Goal: Contribute content: Contribute content

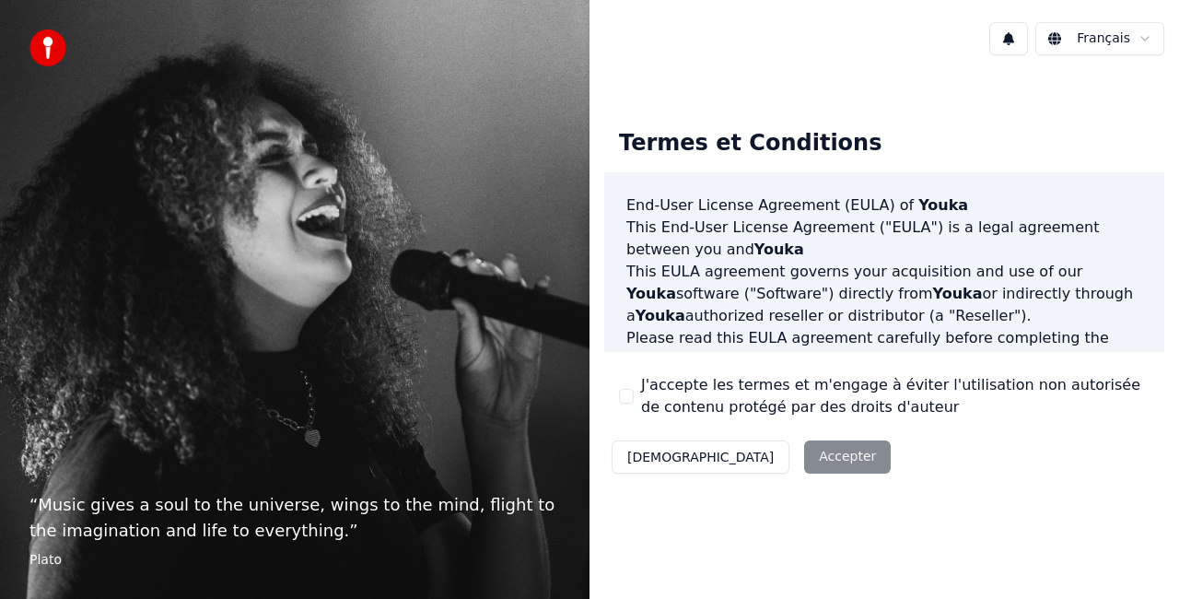
click at [760, 452] on div "Décliner Accepter" at bounding box center [751, 457] width 294 height 48
click at [622, 396] on button "J'accepte les termes et m'engage à éviter l'utilisation non autorisée de conten…" at bounding box center [626, 396] width 15 height 15
click at [804, 464] on button "Accepter" at bounding box center [847, 456] width 87 height 33
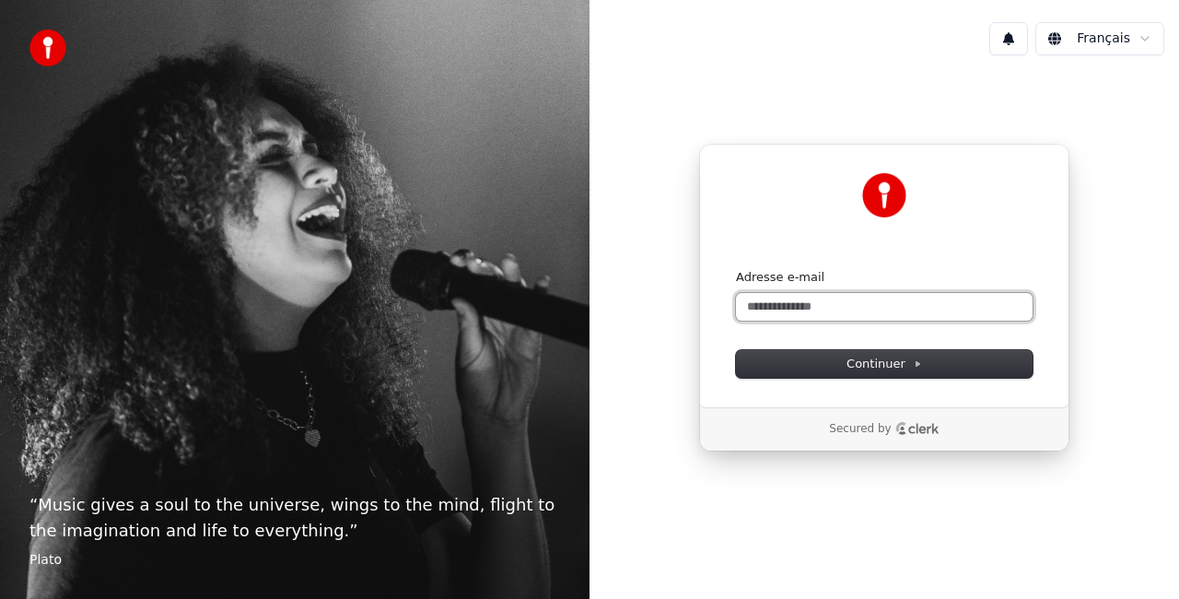
click at [801, 298] on input "Adresse e-mail" at bounding box center [884, 307] width 296 height 28
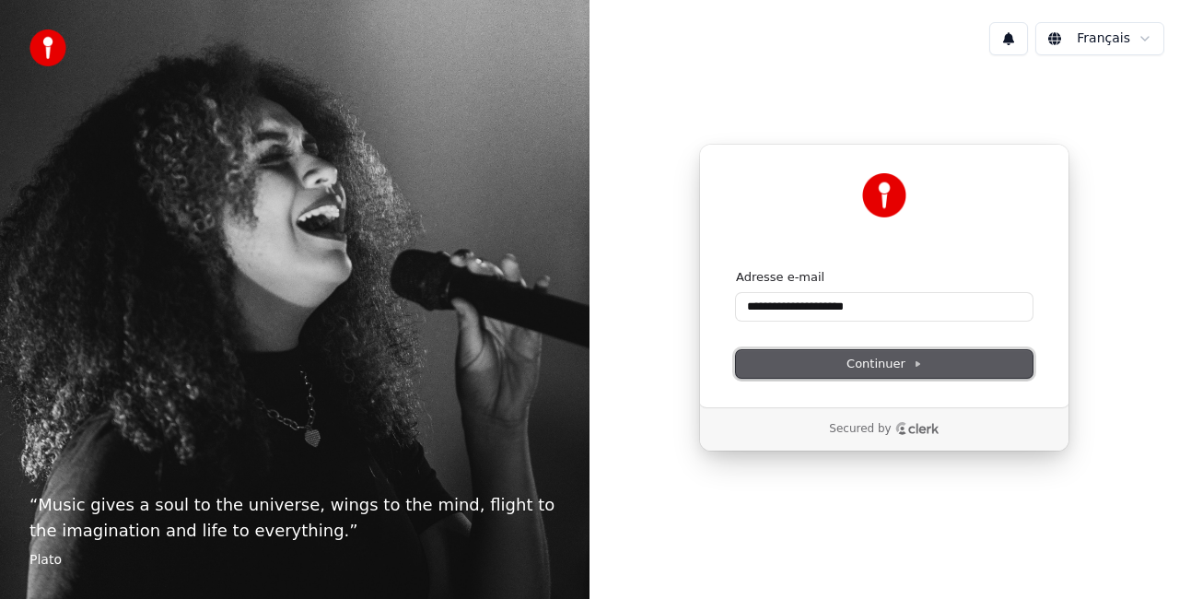
click at [901, 365] on span "Continuer" at bounding box center [884, 363] width 76 height 17
type input "**********"
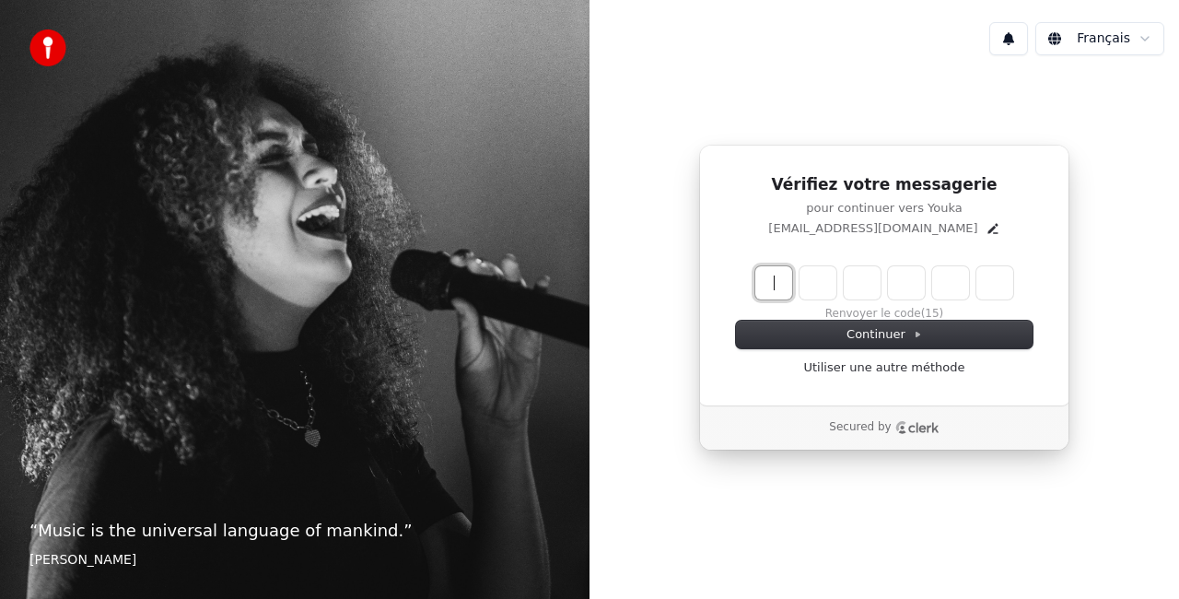
click at [781, 280] on input "Enter verification code" at bounding box center [902, 282] width 295 height 33
type input "******"
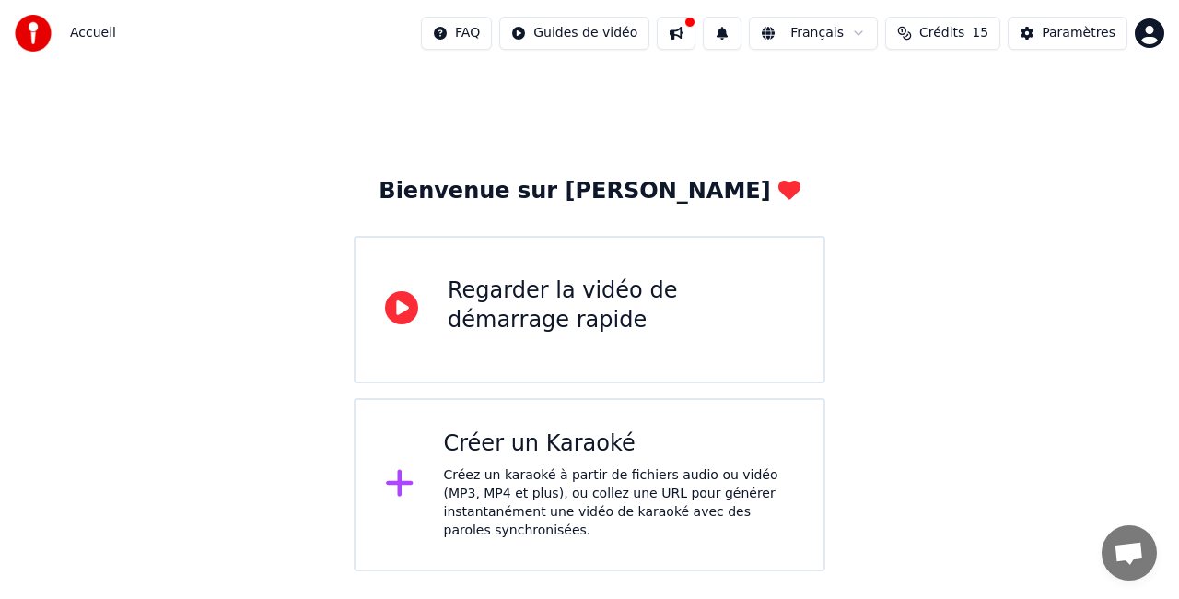
click at [699, 399] on div "Créer un Karaoké Créez un karaoké à partir de fichiers audio ou vidéo (MP3, MP4…" at bounding box center [589, 484] width 471 height 173
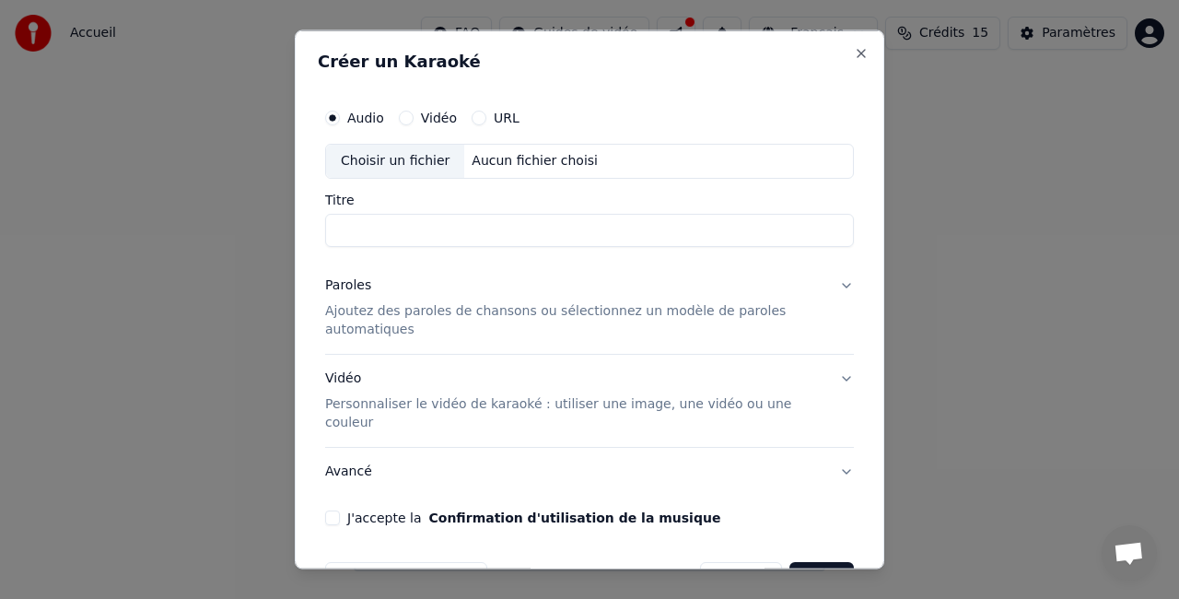
click at [517, 217] on input "Titre" at bounding box center [589, 229] width 529 height 33
drag, startPoint x: 419, startPoint y: 232, endPoint x: 276, endPoint y: 221, distance: 143.2
click at [276, 221] on body "**********" at bounding box center [589, 285] width 1179 height 571
type input "**********"
click at [502, 320] on p "Ajoutez des paroles de chansons ou sélectionnez un modèle de paroles automatiqu…" at bounding box center [574, 319] width 499 height 37
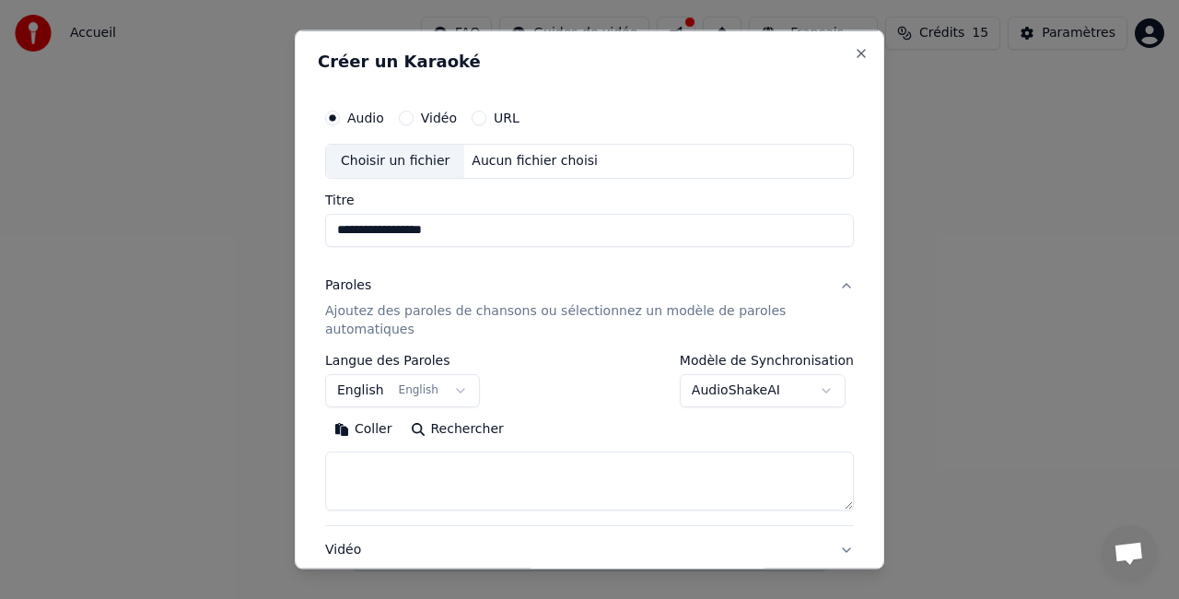
click at [363, 466] on textarea at bounding box center [589, 479] width 529 height 59
paste textarea "**********"
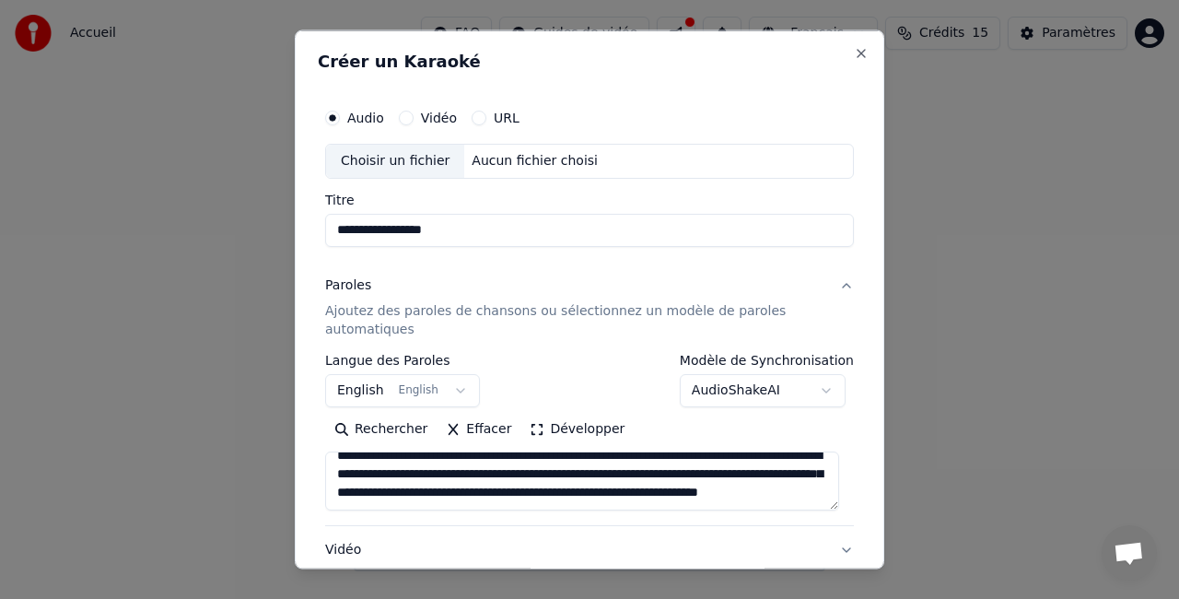
scroll to position [1595, 0]
drag, startPoint x: 331, startPoint y: 479, endPoint x: 733, endPoint y: 511, distance: 403.7
click at [733, 511] on div "**********" at bounding box center [589, 438] width 529 height 171
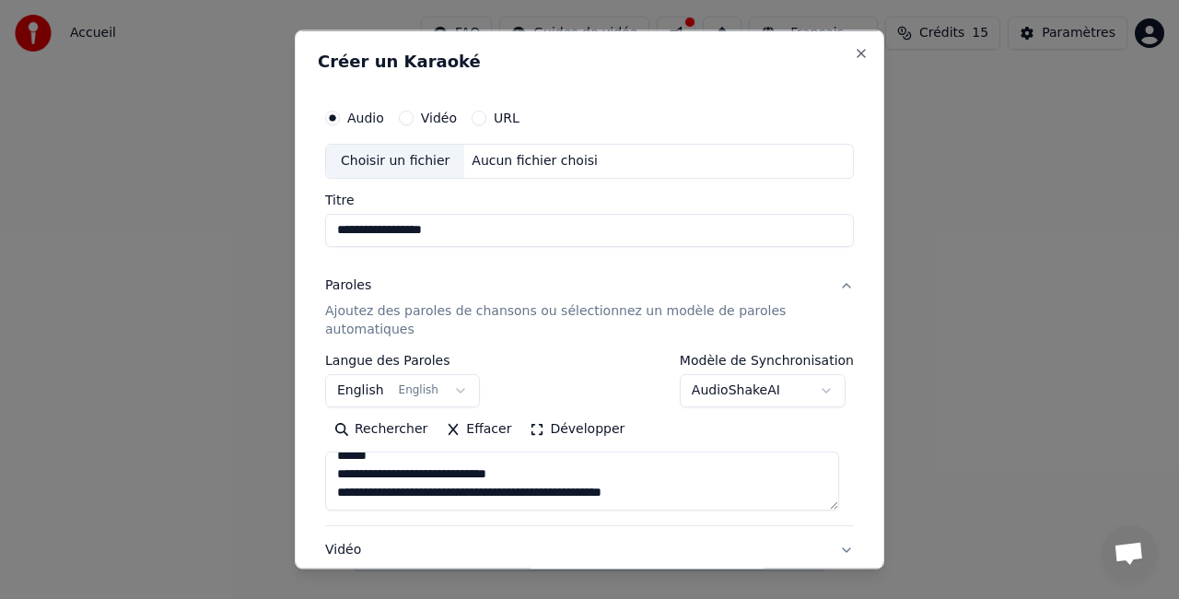
scroll to position [1484, 0]
type textarea "**********"
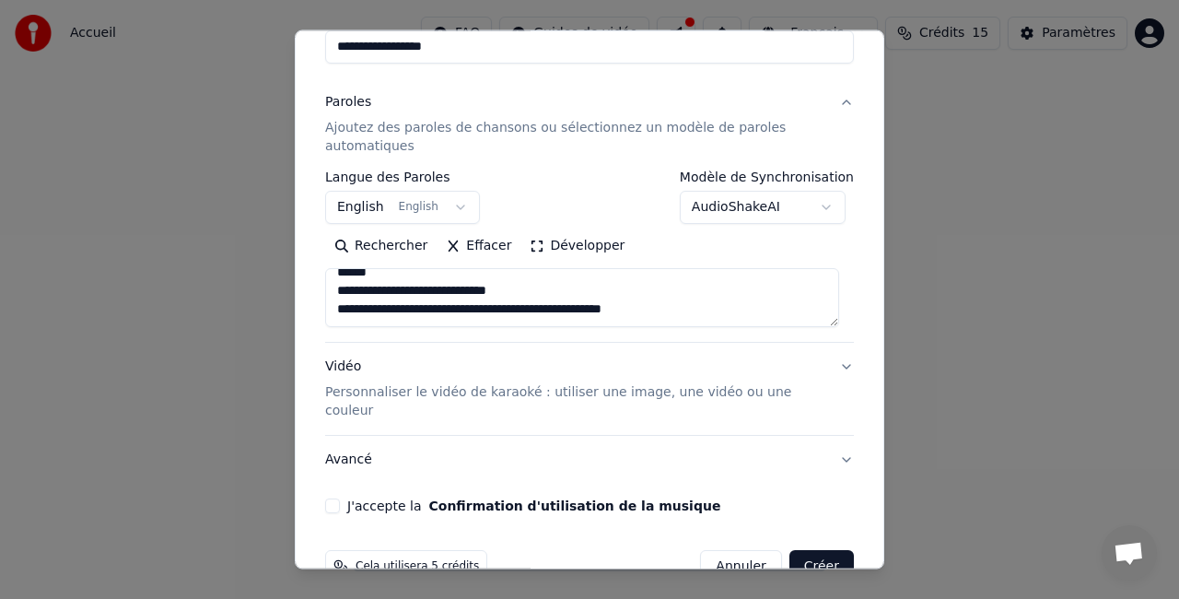
scroll to position [206, 0]
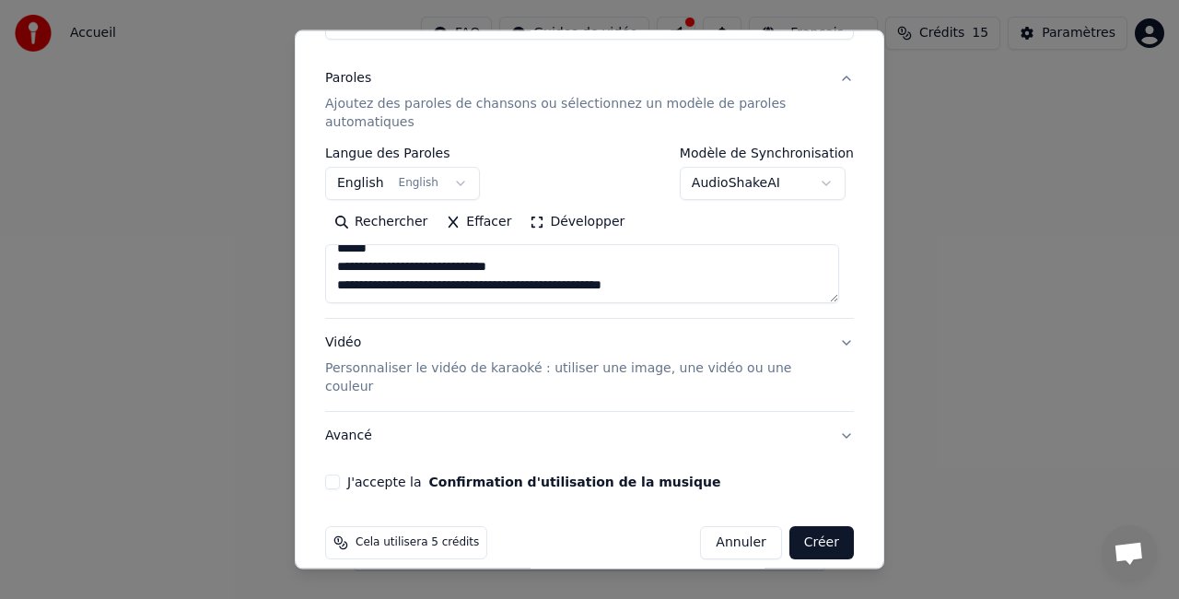
click at [331, 474] on button "J'accepte la Confirmation d'utilisation de la musique" at bounding box center [332, 481] width 15 height 15
click at [813, 526] on button "Créer" at bounding box center [821, 542] width 64 height 33
select select "**"
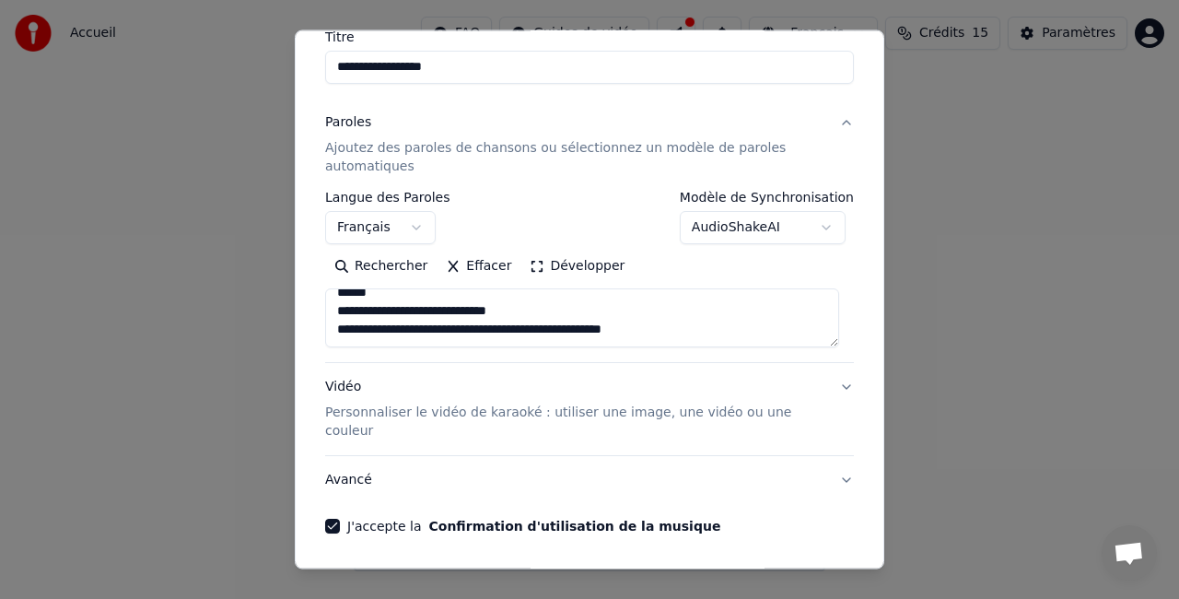
scroll to position [232, 0]
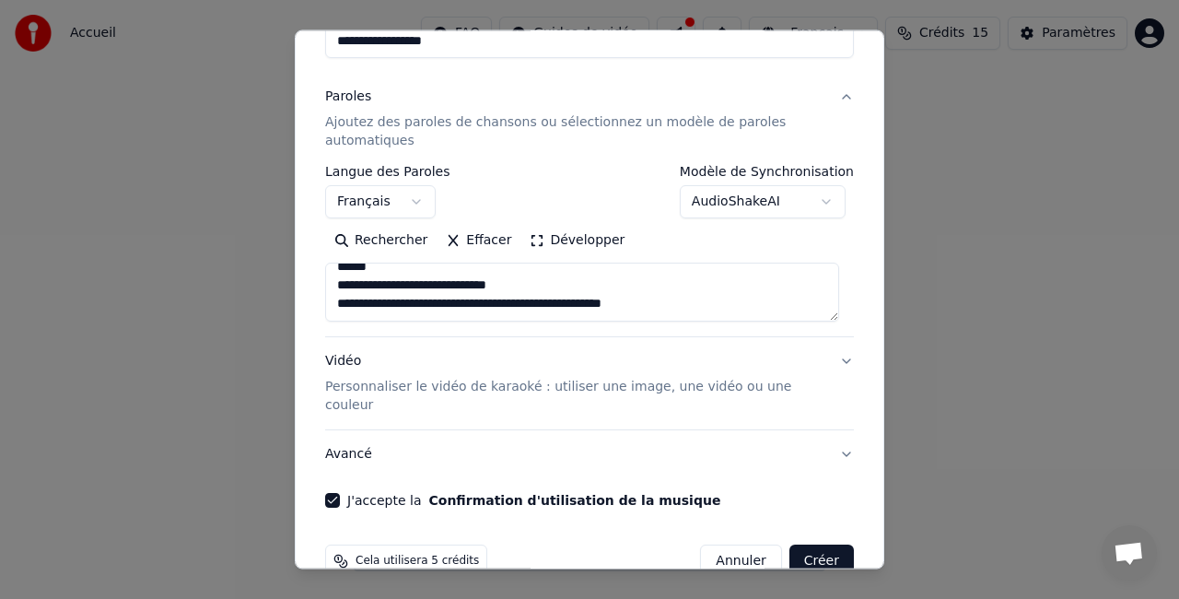
click at [810, 544] on button "Créer" at bounding box center [821, 560] width 64 height 33
click at [764, 430] on button "Avancé" at bounding box center [589, 454] width 529 height 48
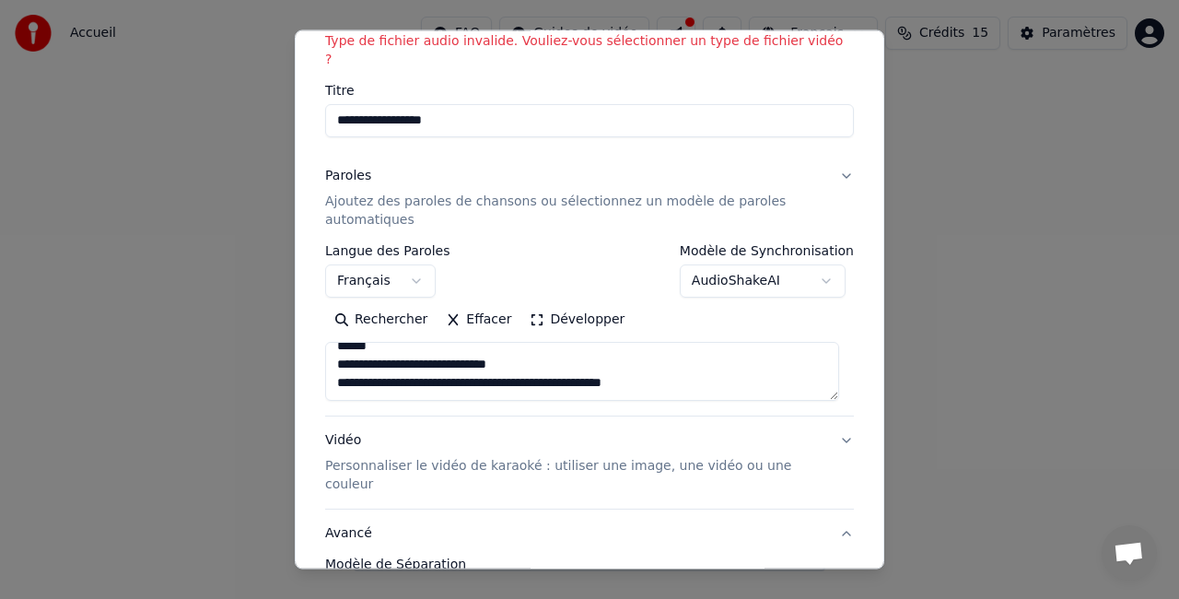
scroll to position [129, 0]
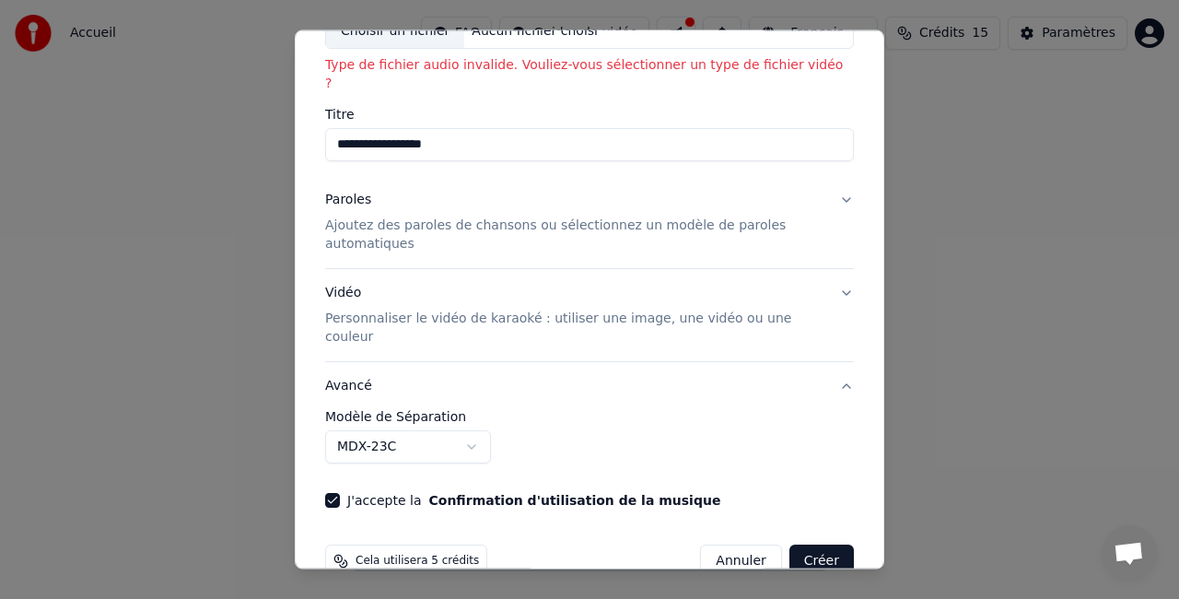
click at [810, 544] on button "Créer" at bounding box center [821, 560] width 64 height 33
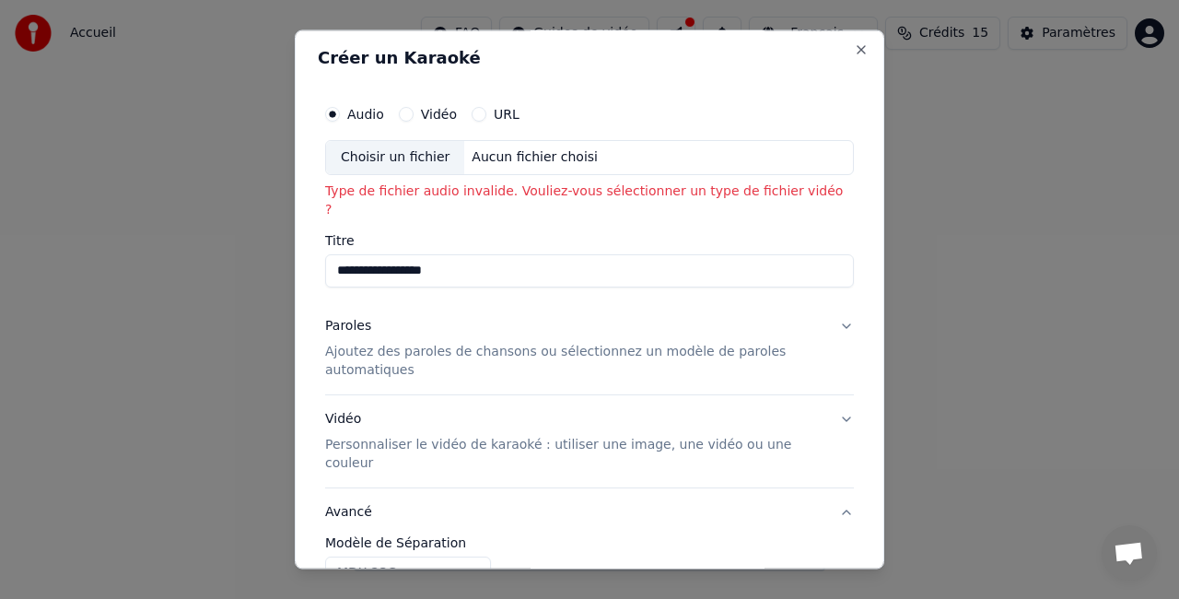
scroll to position [0, 0]
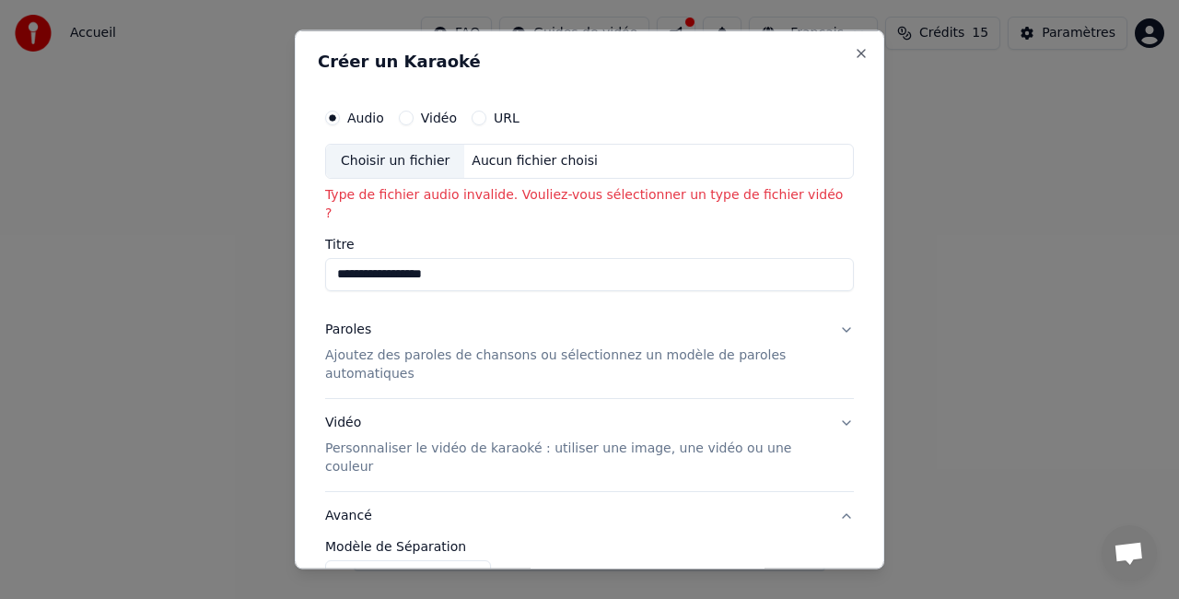
click at [405, 155] on div "Choisir un fichier" at bounding box center [395, 161] width 138 height 33
click at [486, 195] on p "Type de fichier audio invalide. Vouliez-vous sélectionner un type de fichier vi…" at bounding box center [589, 203] width 529 height 37
click at [415, 163] on div "Choisir un fichier" at bounding box center [395, 161] width 138 height 33
click at [571, 155] on div "Aucun fichier choisi" at bounding box center [534, 161] width 141 height 18
click at [406, 117] on button "Vidéo" at bounding box center [406, 117] width 15 height 15
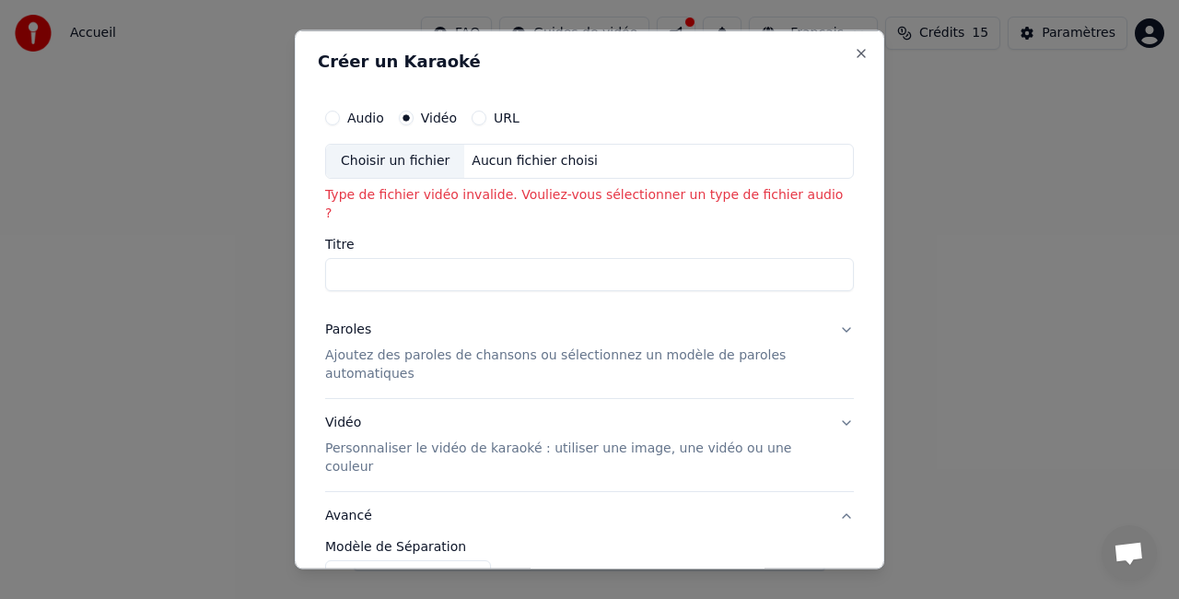
click at [374, 257] on input "Titre" at bounding box center [589, 273] width 529 height 33
type input "**********"
click at [497, 345] on p "Ajoutez des paroles de chansons ou sélectionnez un modèle de paroles automatiqu…" at bounding box center [574, 363] width 499 height 37
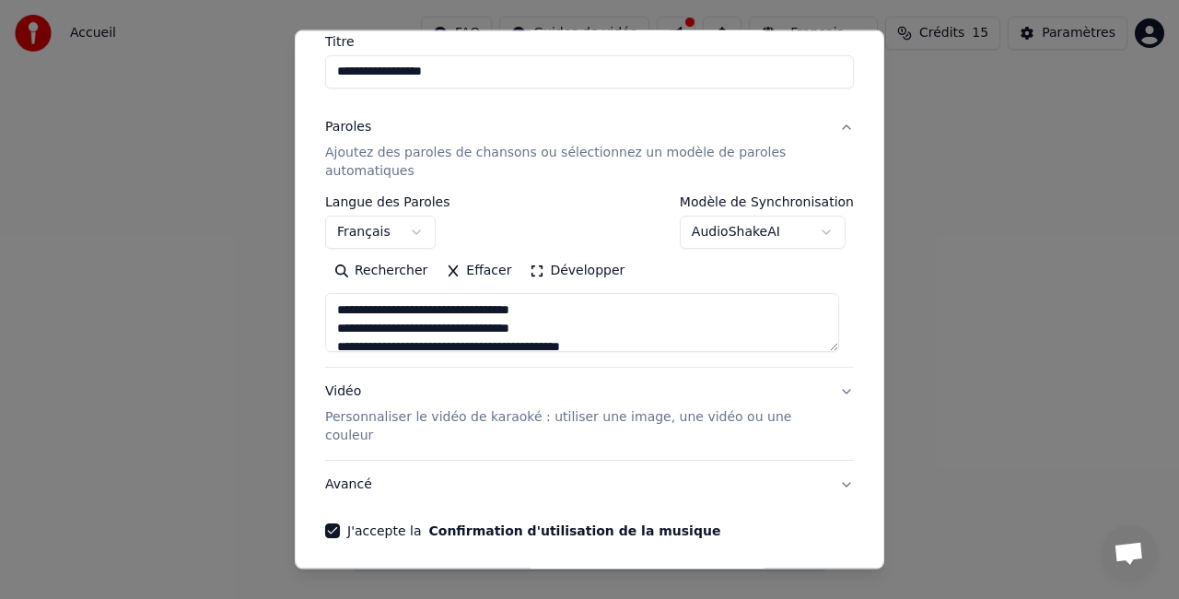
scroll to position [232, 0]
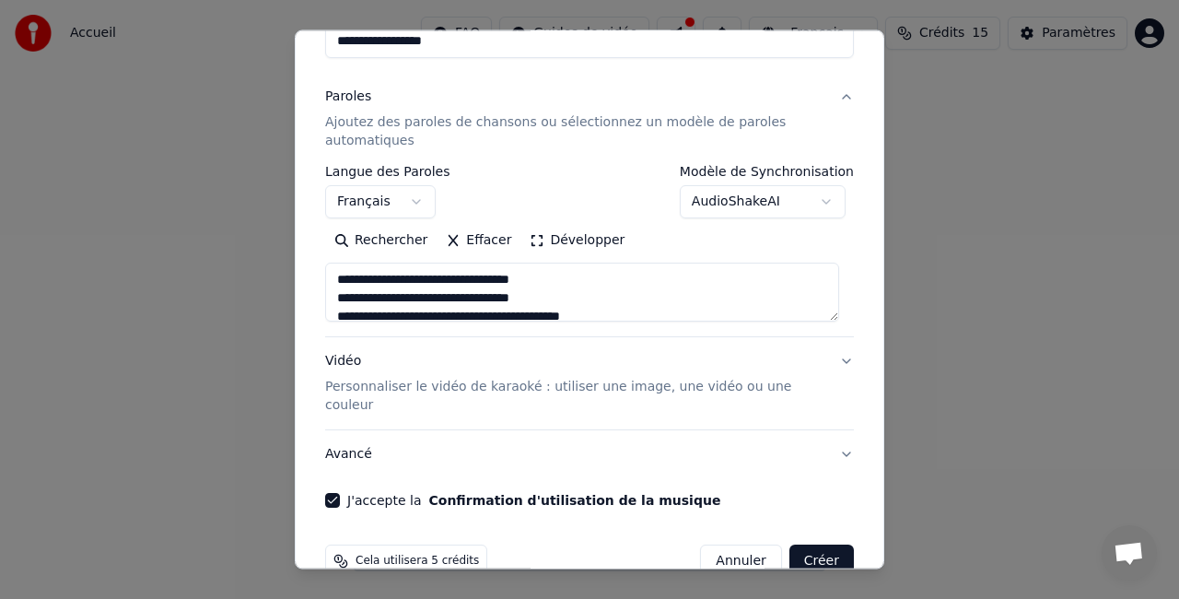
click at [811, 544] on button "Créer" at bounding box center [821, 560] width 64 height 33
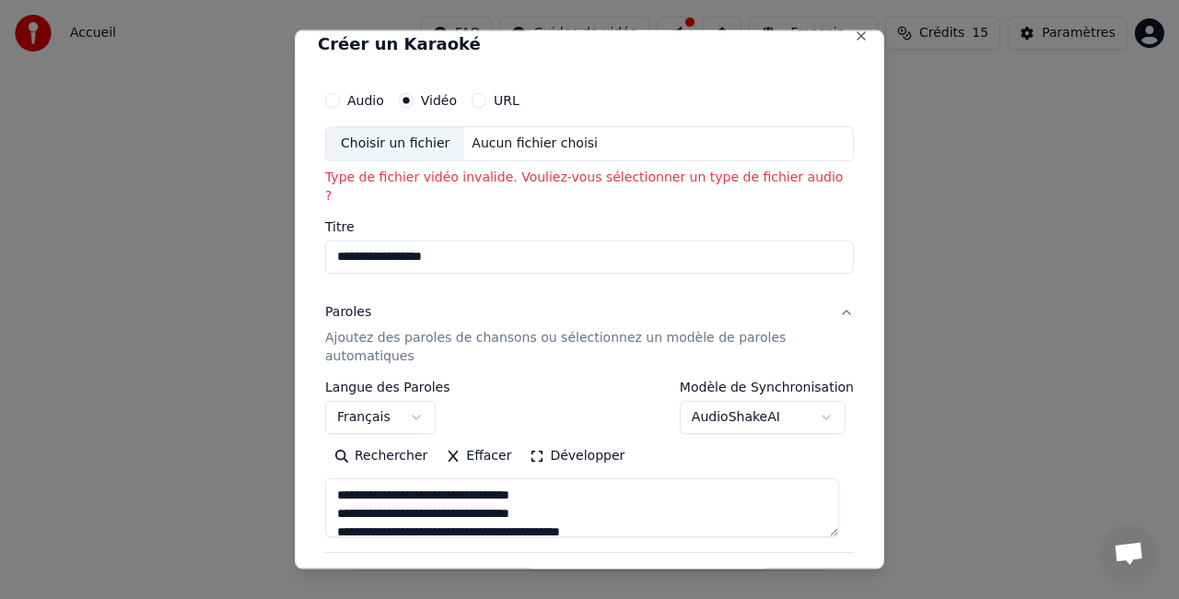
scroll to position [0, 0]
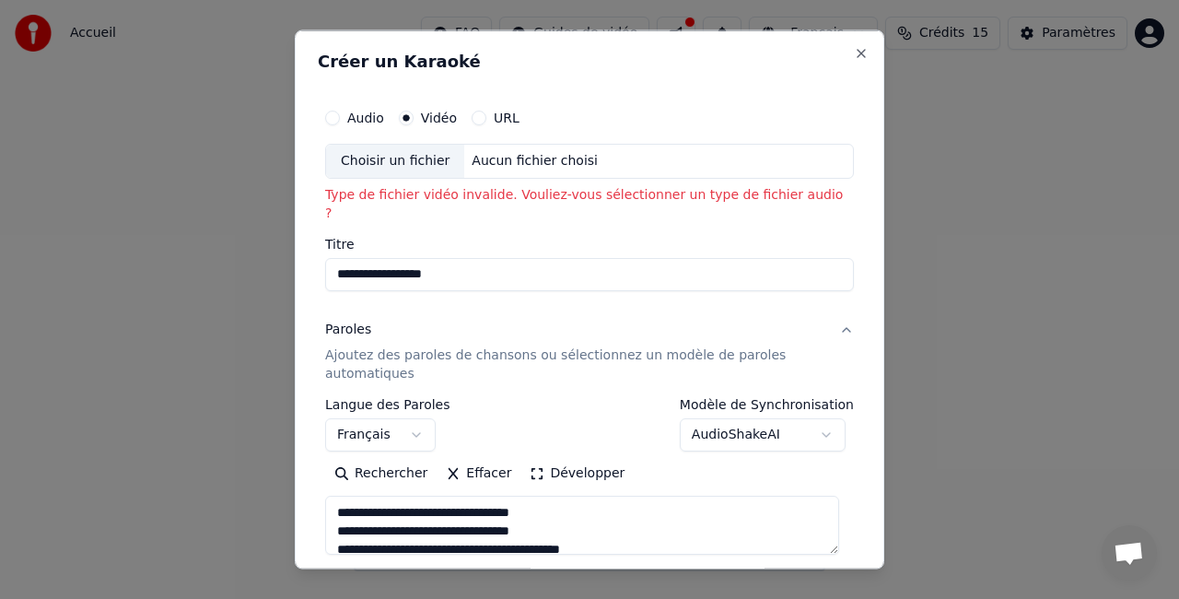
click at [502, 189] on p "Type de fichier vidéo invalide. Vouliez-vous sélectionner un type de fichier au…" at bounding box center [589, 203] width 529 height 37
click at [405, 153] on div "Choisir un fichier" at bounding box center [395, 161] width 138 height 33
click at [331, 118] on button "Audio" at bounding box center [332, 117] width 15 height 15
click at [401, 118] on button "Vidéo" at bounding box center [406, 117] width 15 height 15
click at [471, 123] on div "URL" at bounding box center [495, 117] width 48 height 15
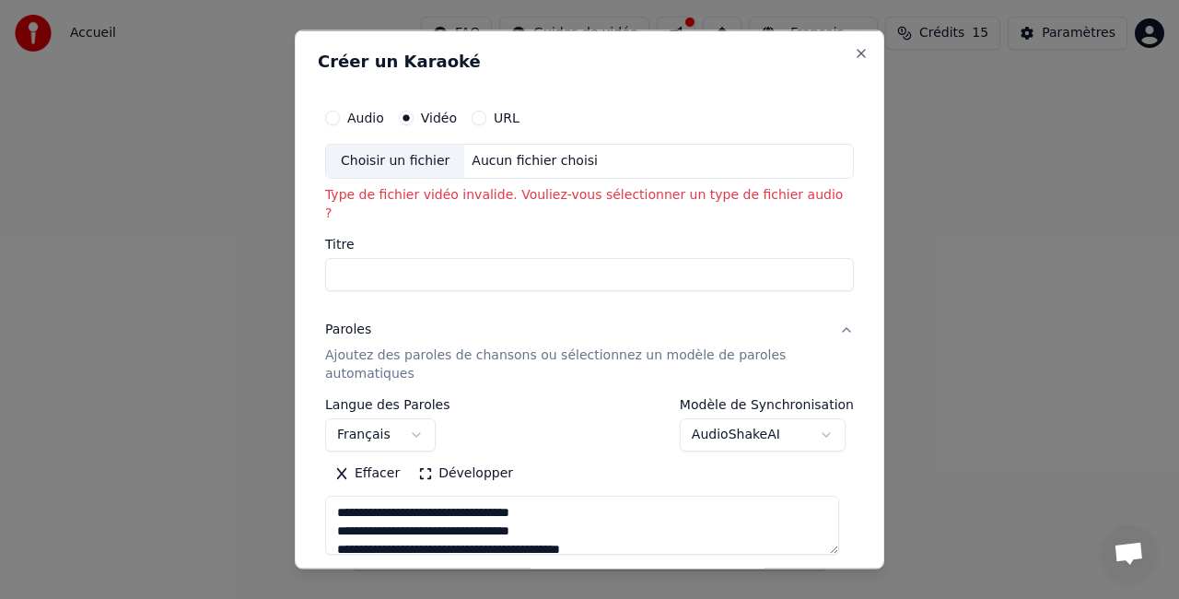
click at [474, 115] on button "URL" at bounding box center [478, 117] width 15 height 15
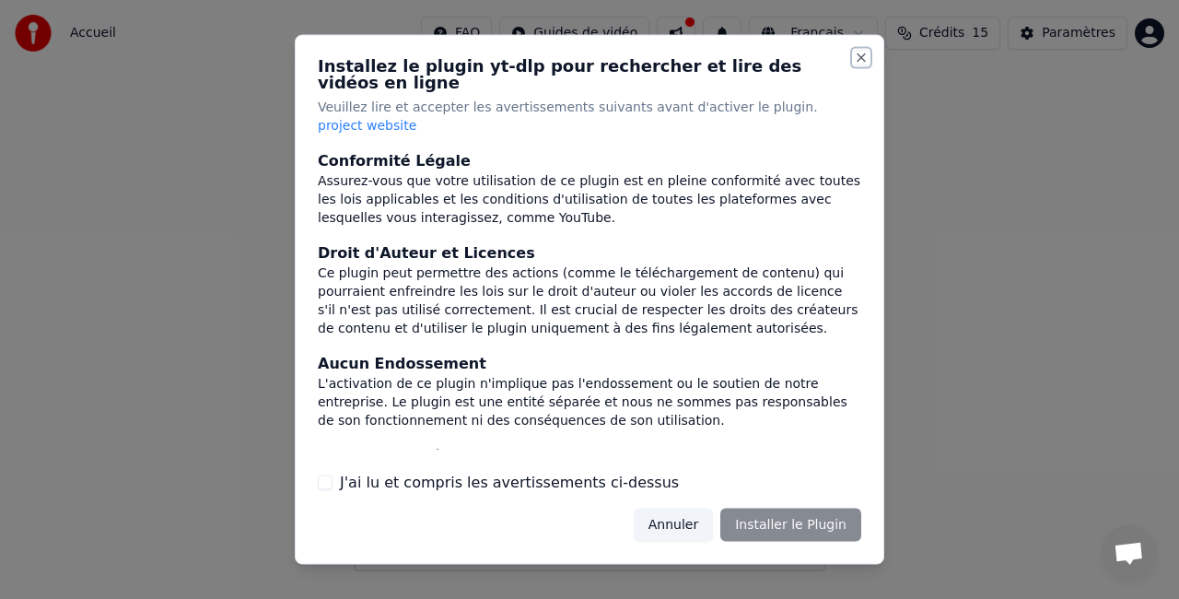
click at [862, 65] on button "Close" at bounding box center [861, 58] width 15 height 15
click at [695, 514] on button "Annuler" at bounding box center [673, 523] width 79 height 33
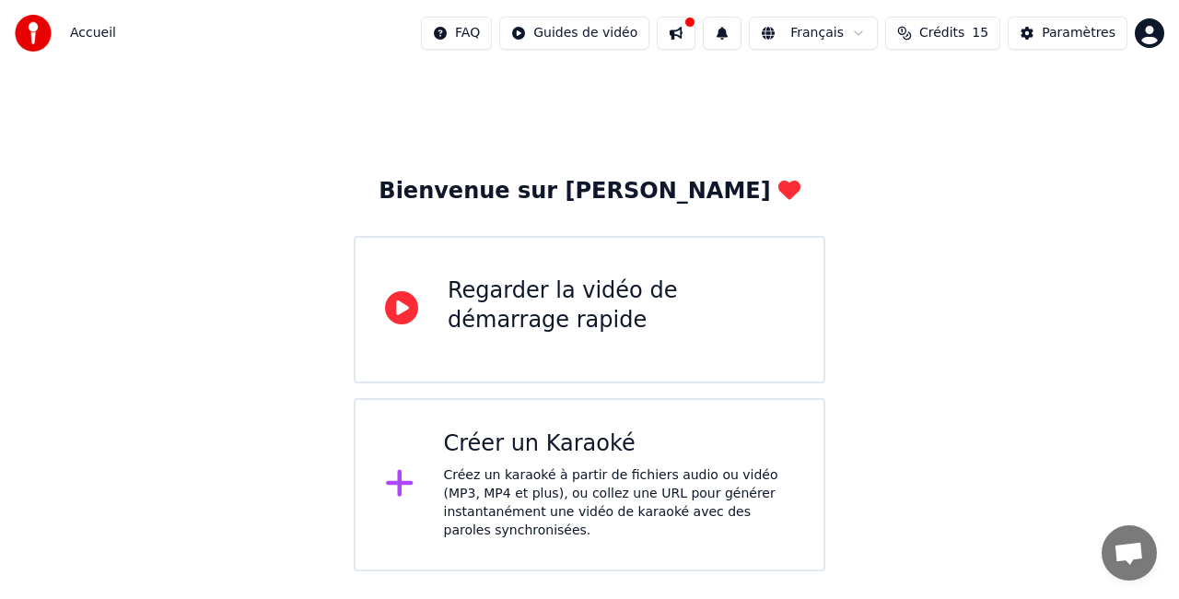
click at [667, 483] on div "Créez un karaoké à partir de fichiers audio ou vidéo (MP3, MP4 et plus), ou col…" at bounding box center [619, 503] width 351 height 74
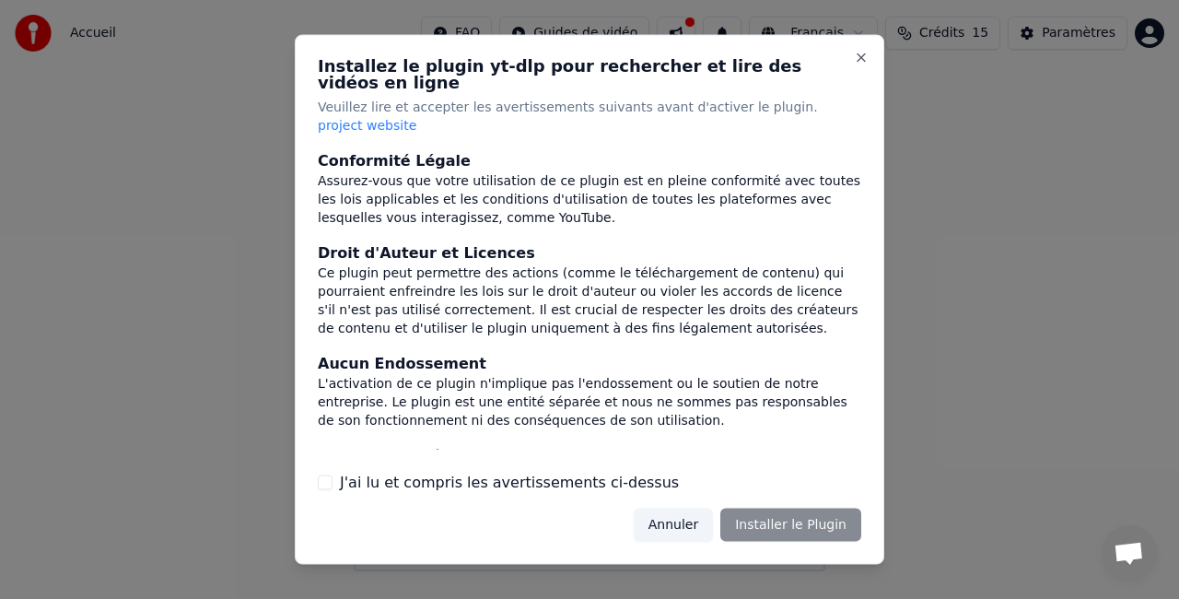
click at [698, 510] on button "Annuler" at bounding box center [673, 523] width 79 height 33
